Goal: Find specific page/section

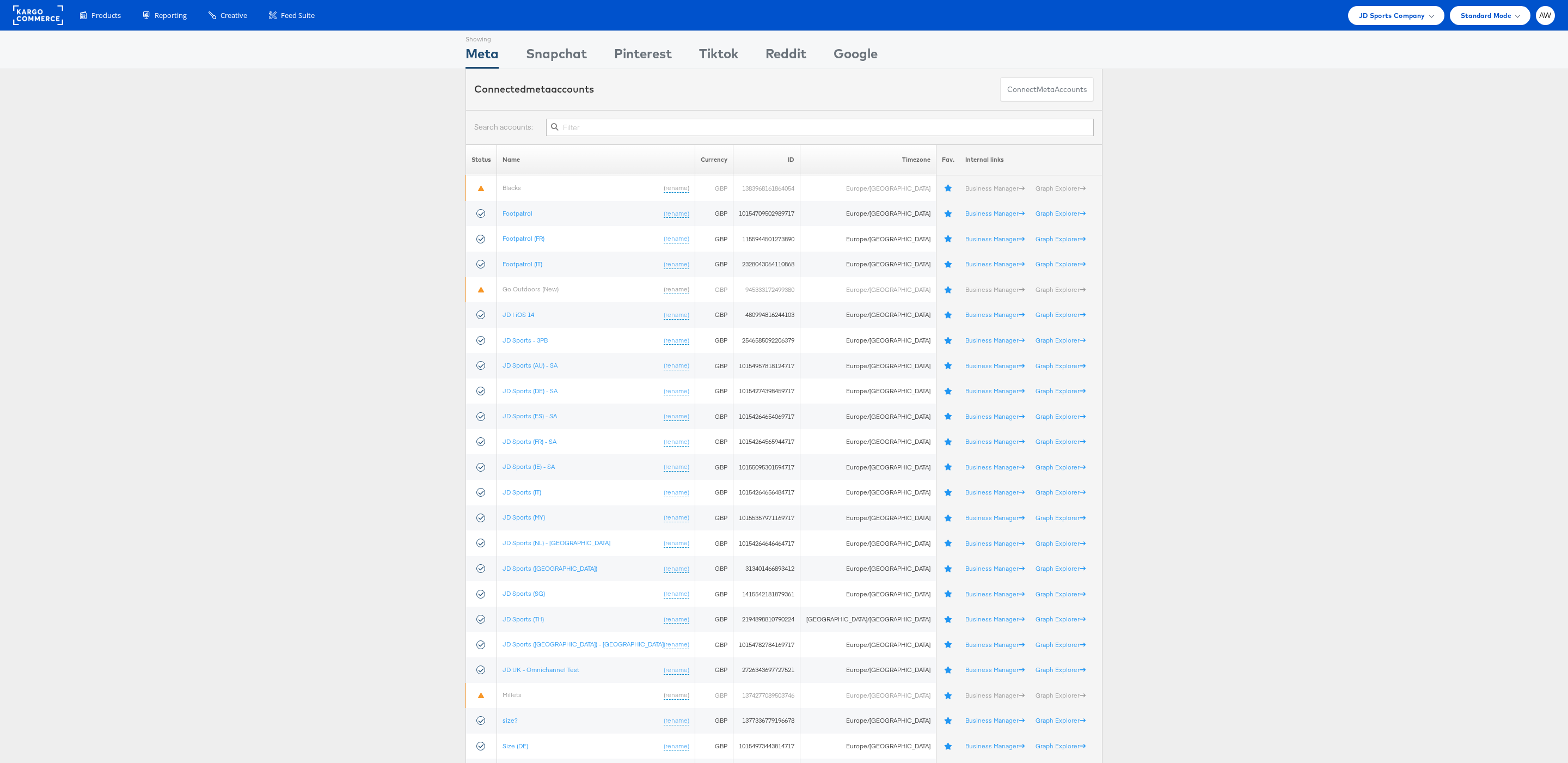
click at [643, 125] on input "text" at bounding box center [820, 127] width 548 height 17
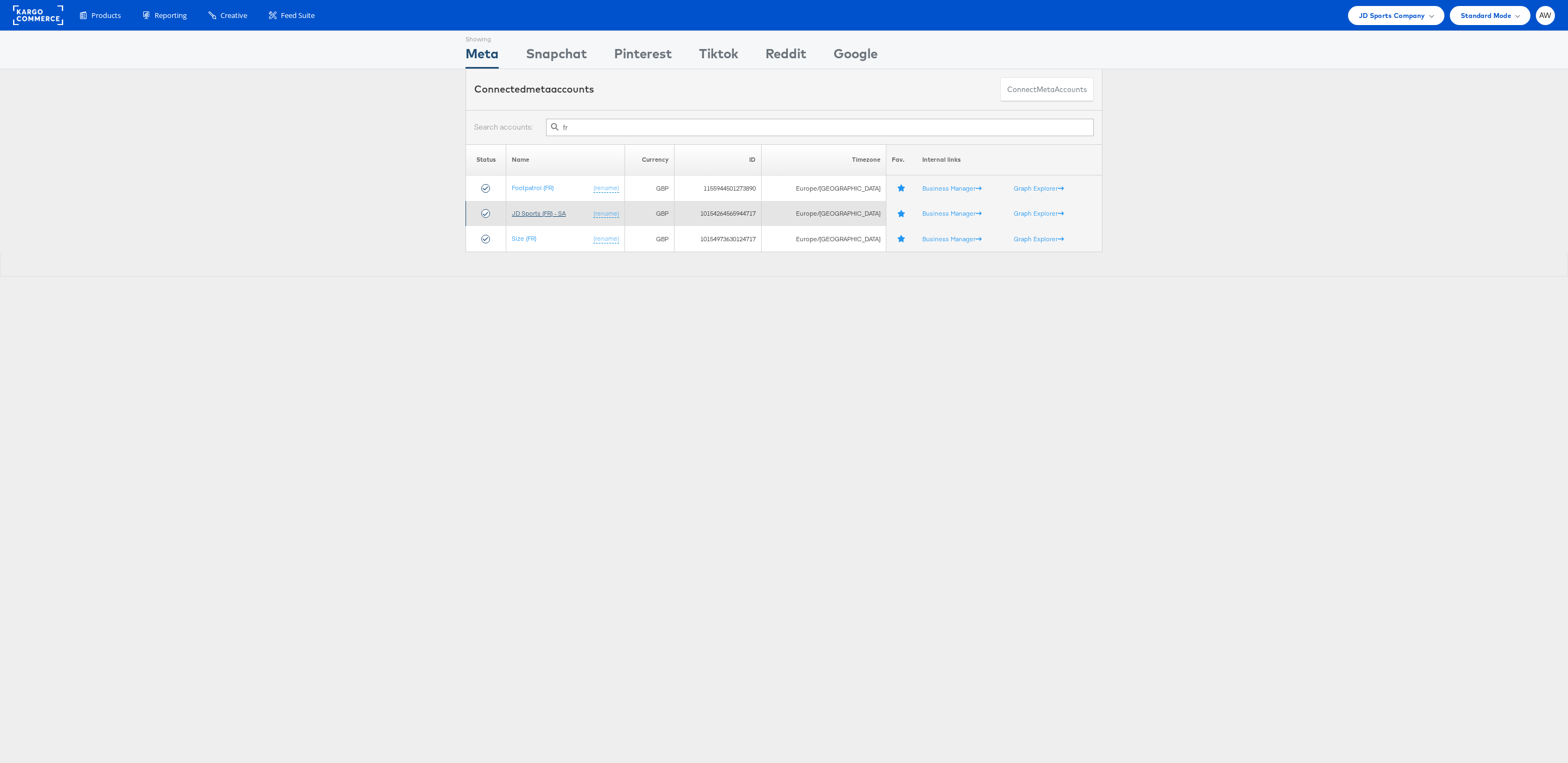
type input "fr"
click at [552, 217] on link "JD Sports (FR) - SA" at bounding box center [539, 213] width 54 height 8
